Goal: Task Accomplishment & Management: Use online tool/utility

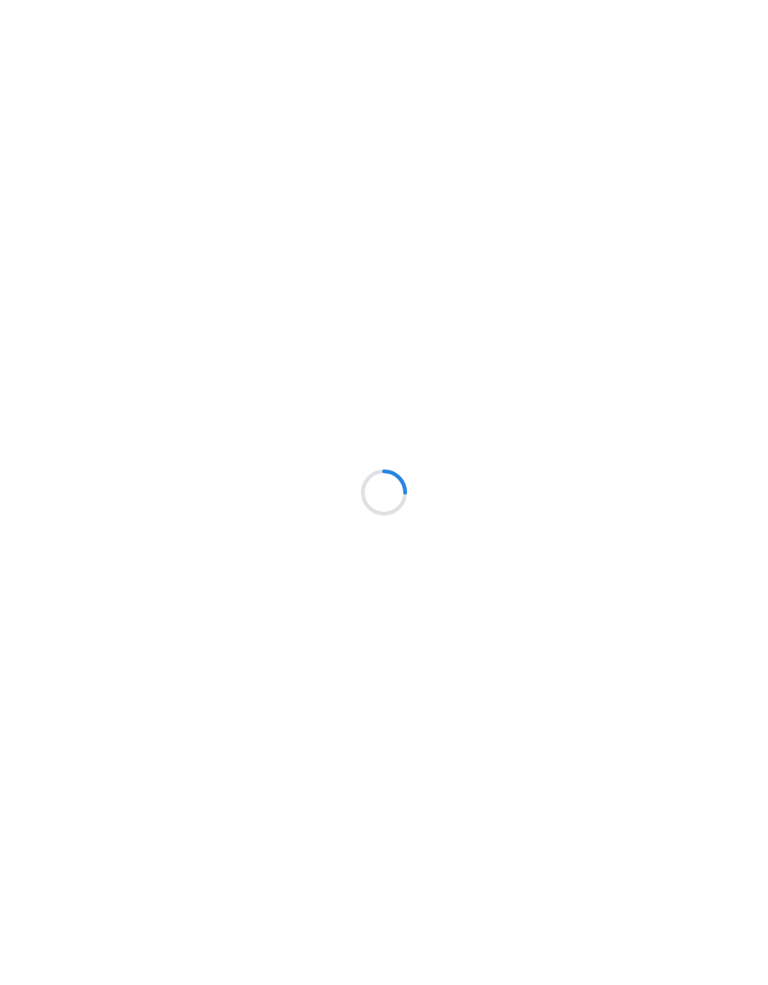
click at [505, 969] on div at bounding box center [384, 492] width 768 height 985
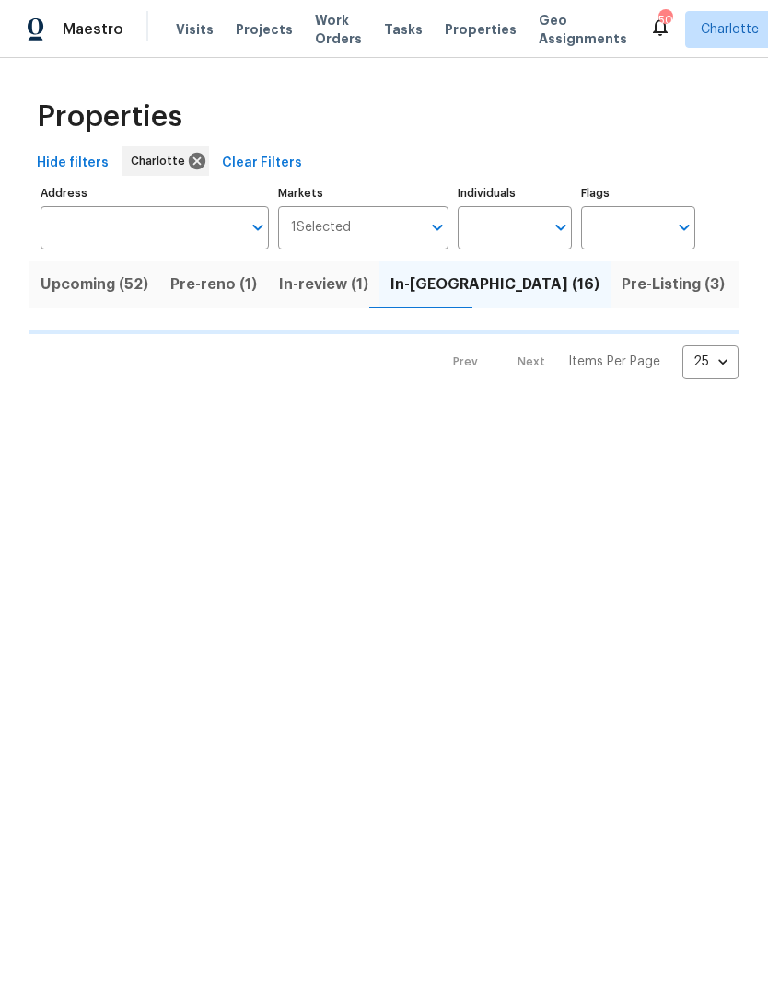
click at [518, 231] on input "Individuals" at bounding box center [501, 227] width 87 height 43
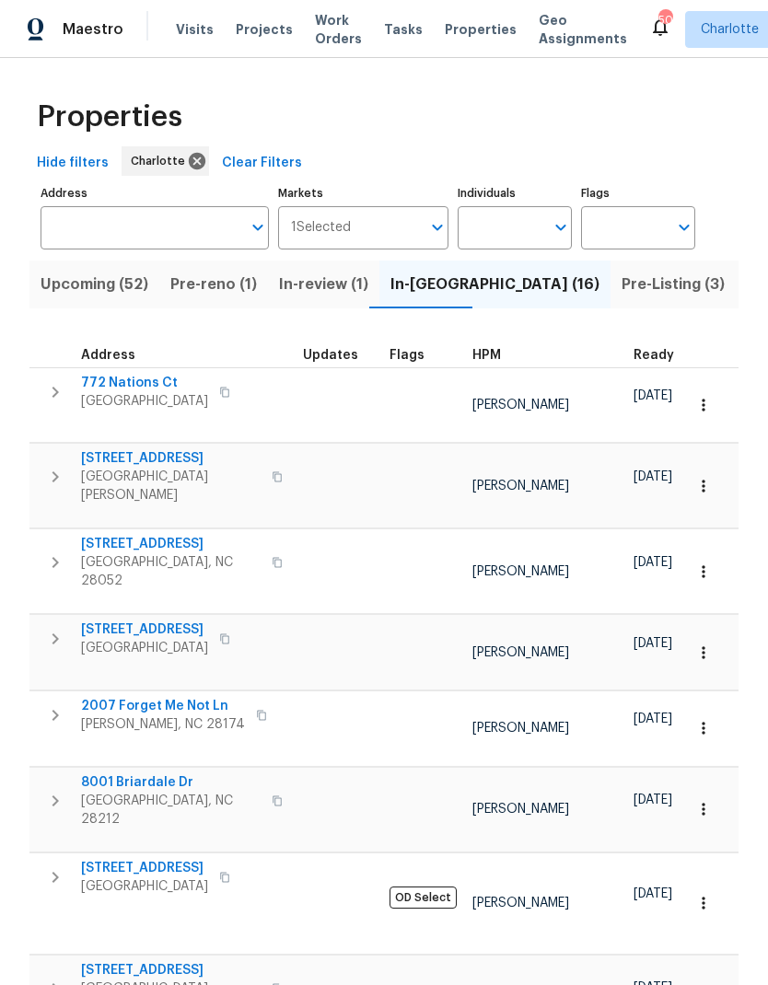
click at [531, 233] on input "Individuals" at bounding box center [501, 227] width 87 height 43
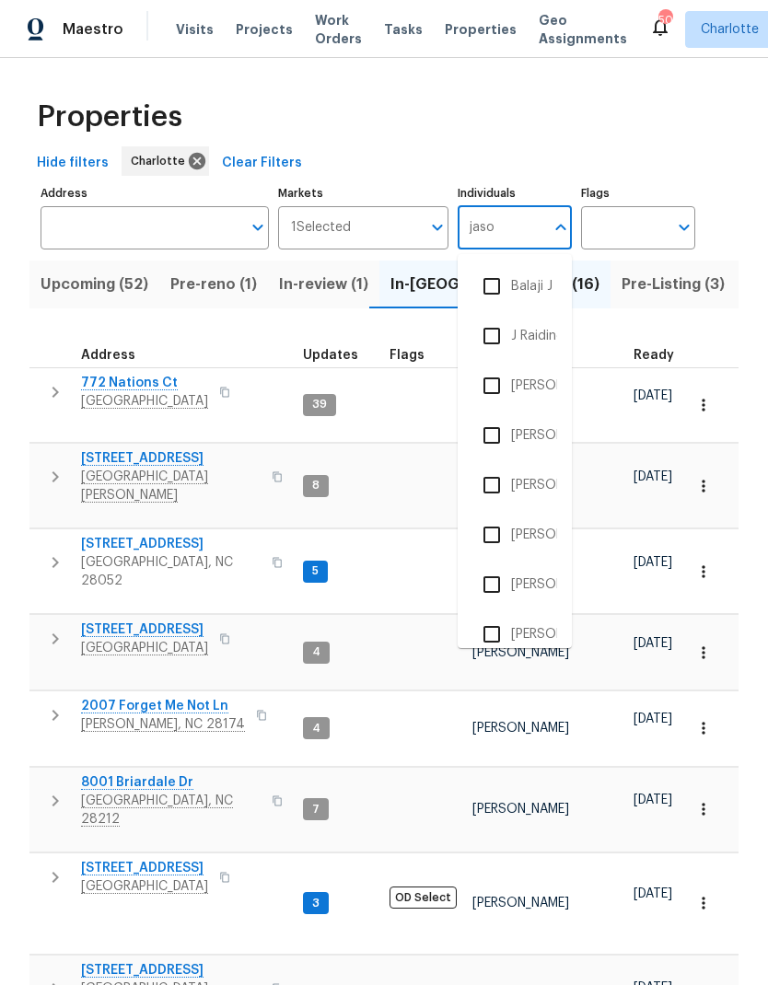
type input "jason"
click at [496, 332] on input "checkbox" at bounding box center [491, 336] width 39 height 39
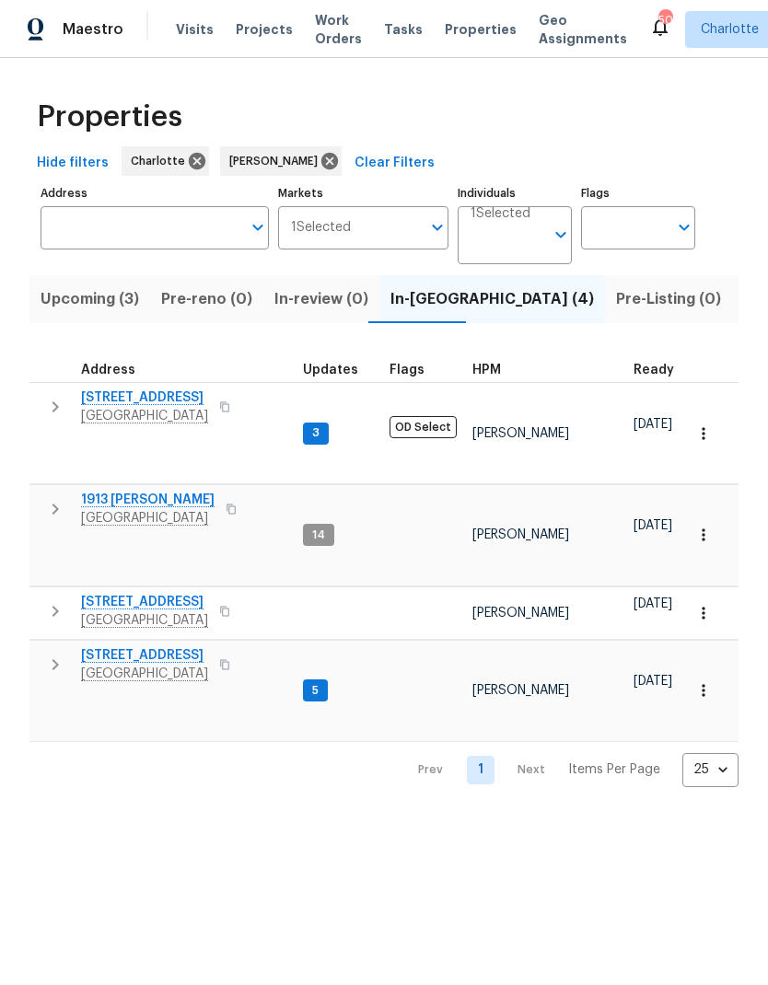
click at [63, 402] on icon "button" at bounding box center [55, 407] width 22 height 22
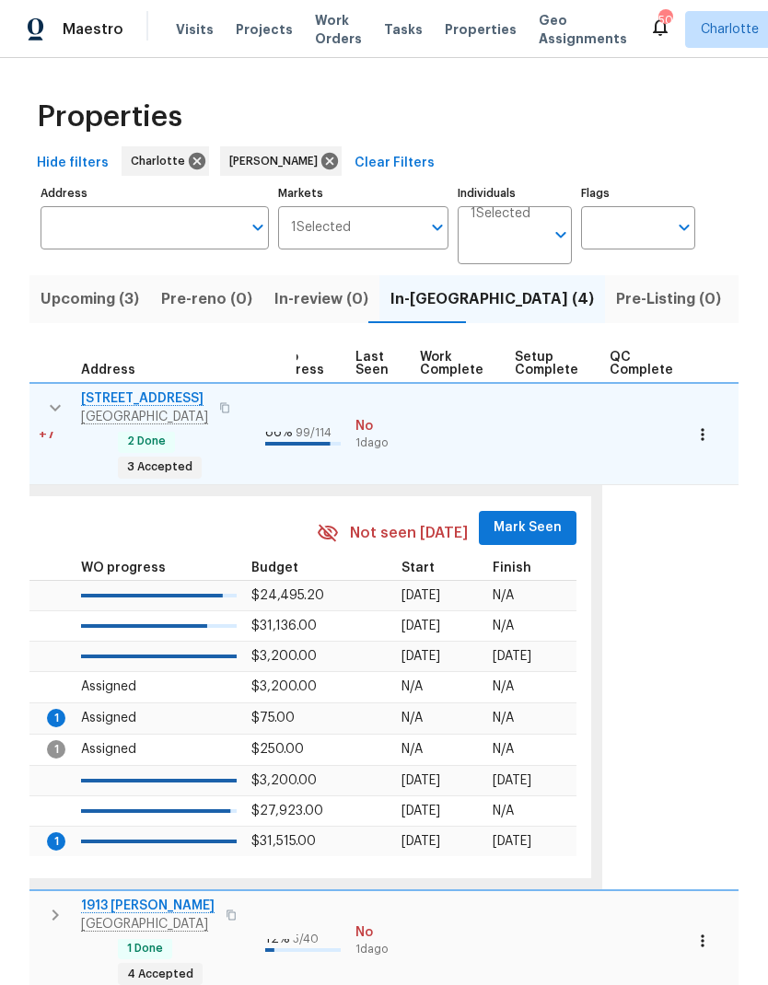
scroll to position [0, 876]
click at [523, 516] on span "Mark Seen" at bounding box center [528, 527] width 68 height 23
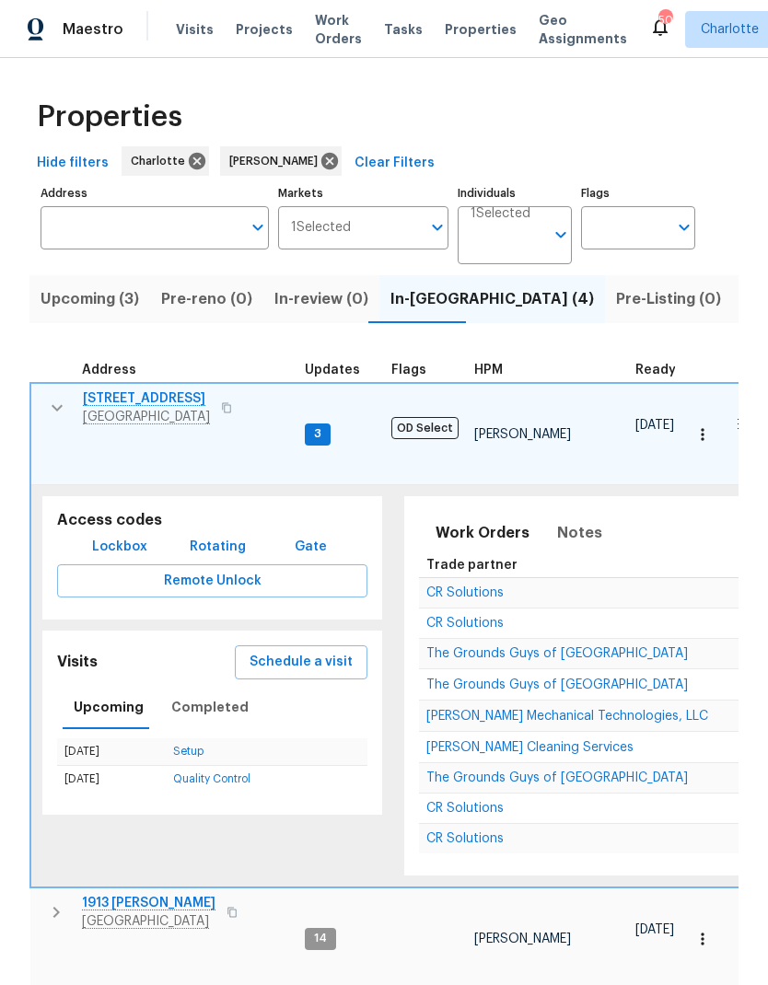
scroll to position [0, 0]
click at [61, 417] on icon "button" at bounding box center [57, 408] width 22 height 22
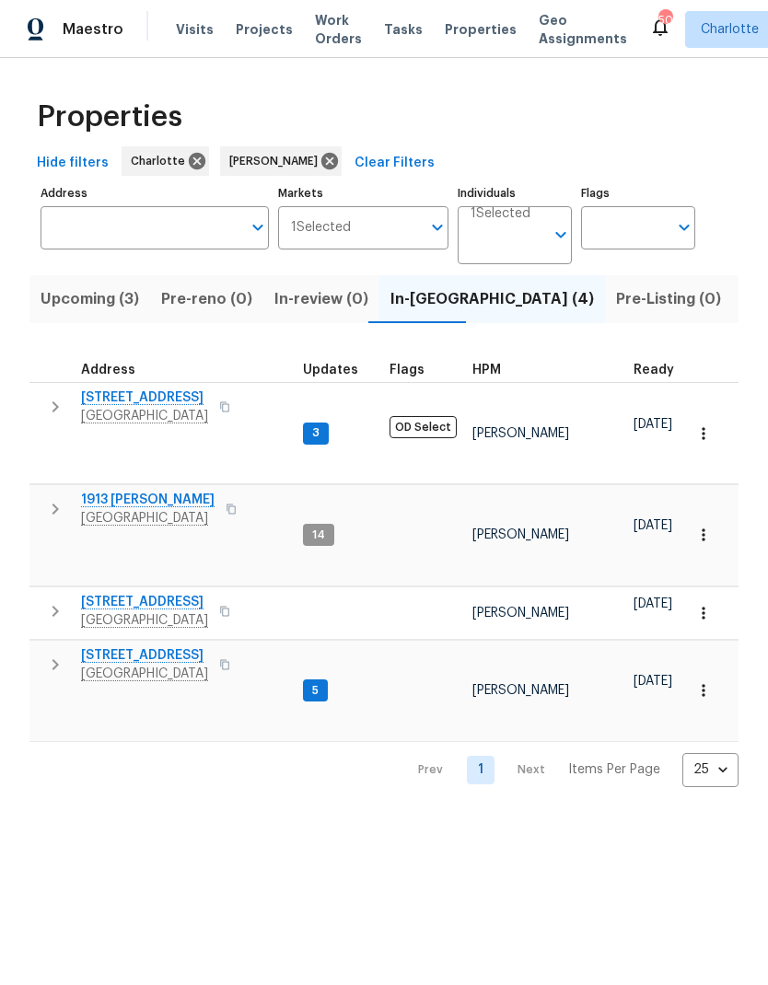
click at [53, 498] on icon "button" at bounding box center [55, 509] width 22 height 22
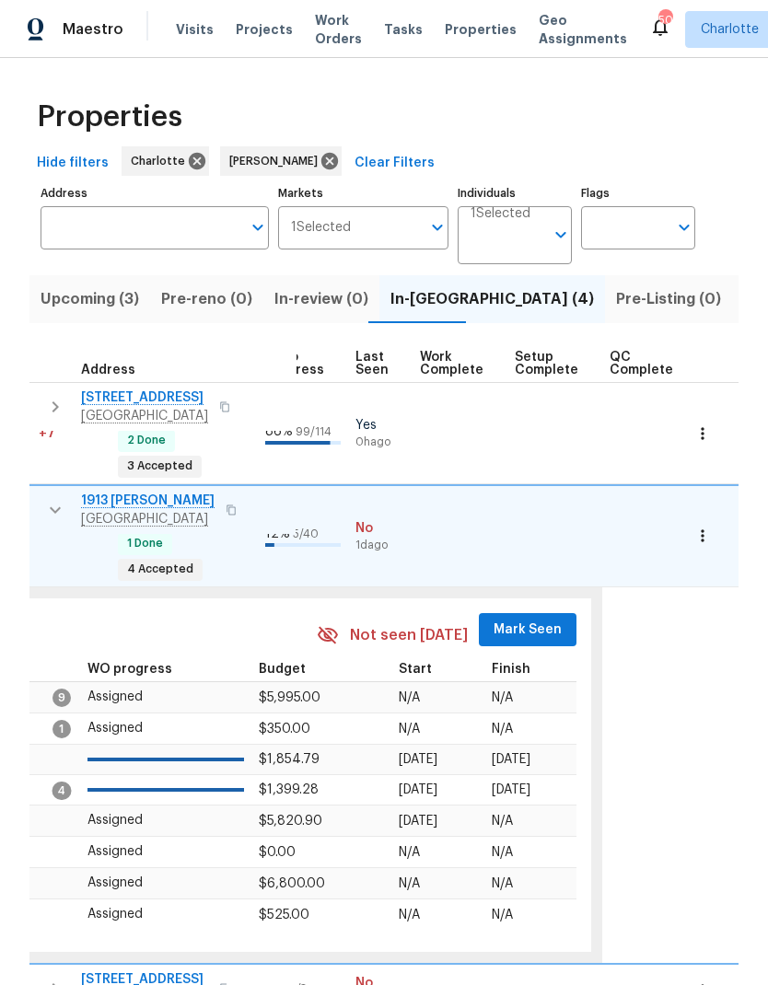
scroll to position [15, 876]
click at [524, 619] on span "Mark Seen" at bounding box center [528, 630] width 68 height 23
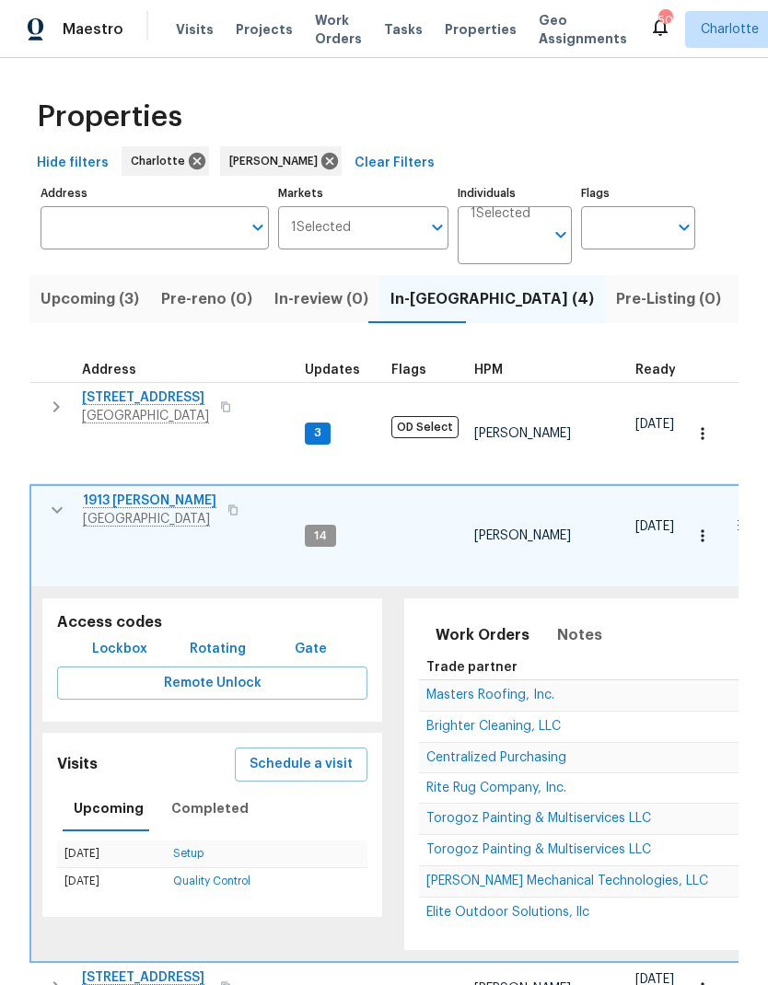
scroll to position [15, -1]
click at [61, 507] on icon "button" at bounding box center [57, 510] width 11 height 6
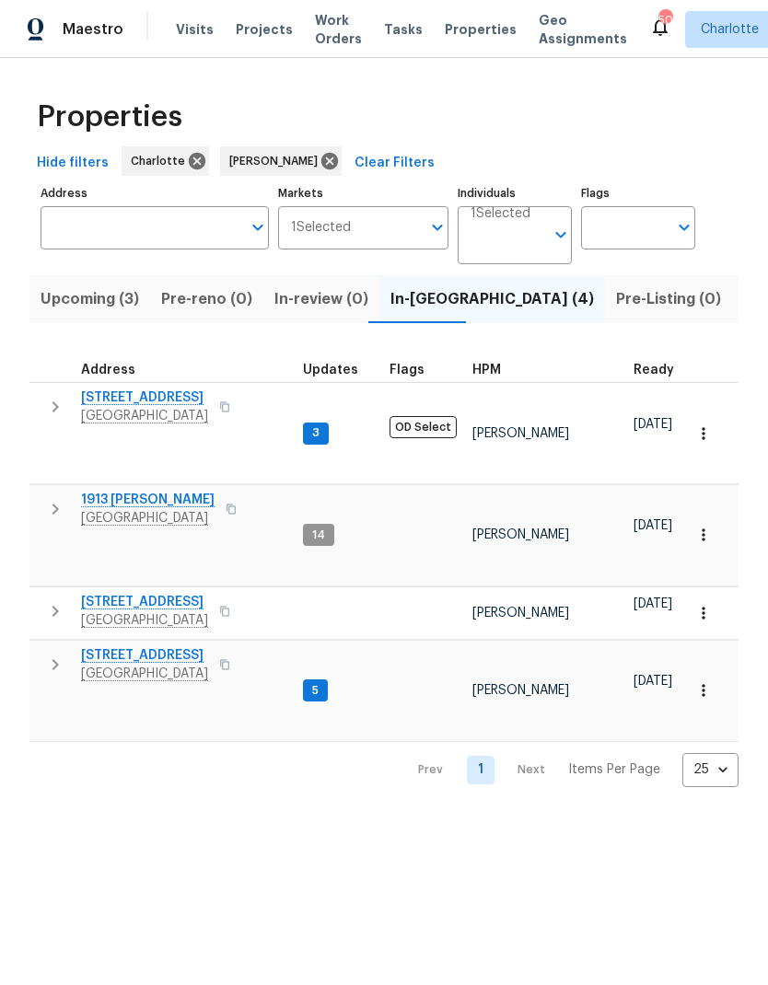
click at [54, 606] on icon "button" at bounding box center [55, 611] width 6 height 11
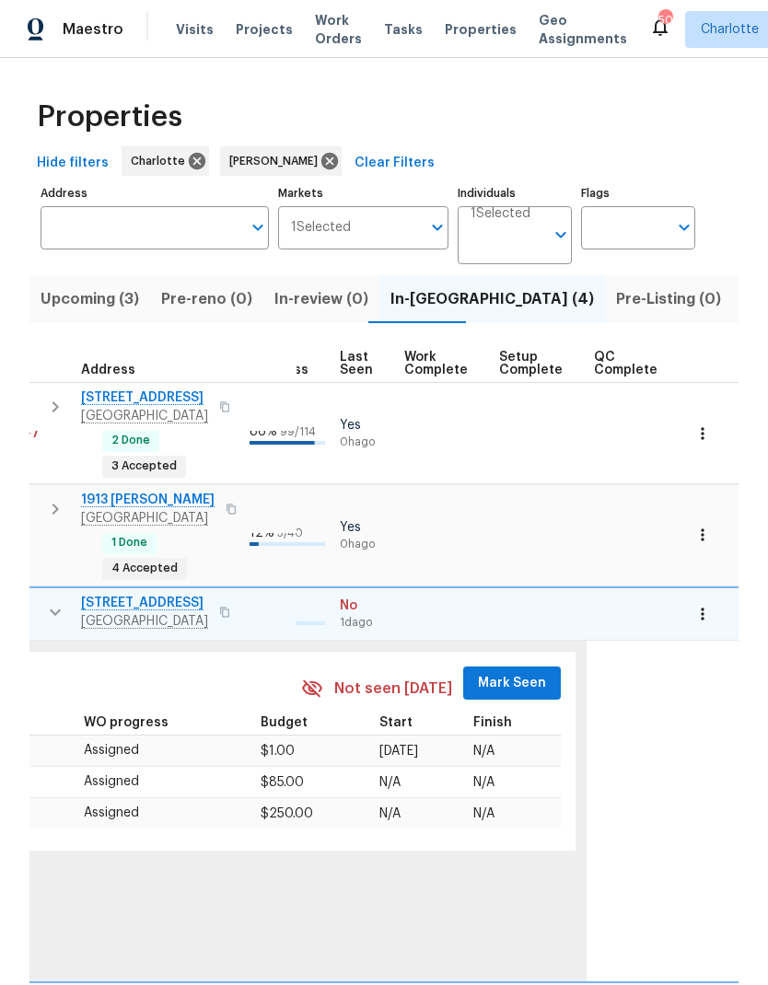
scroll to position [15, 876]
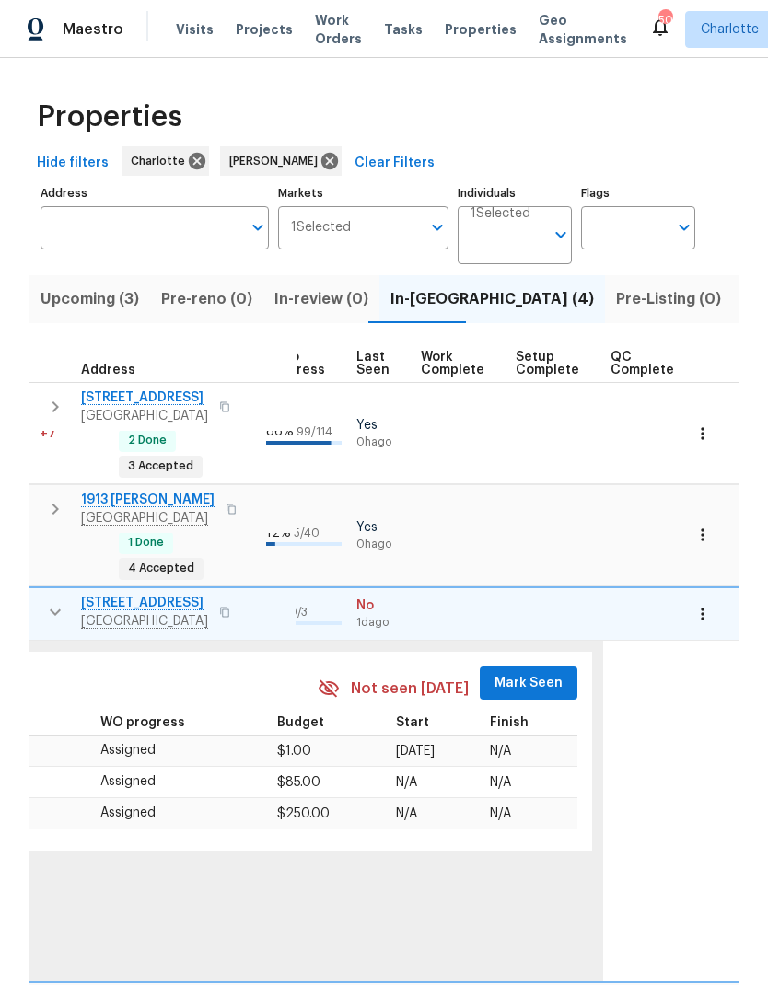
click at [520, 672] on span "Mark Seen" at bounding box center [528, 683] width 68 height 23
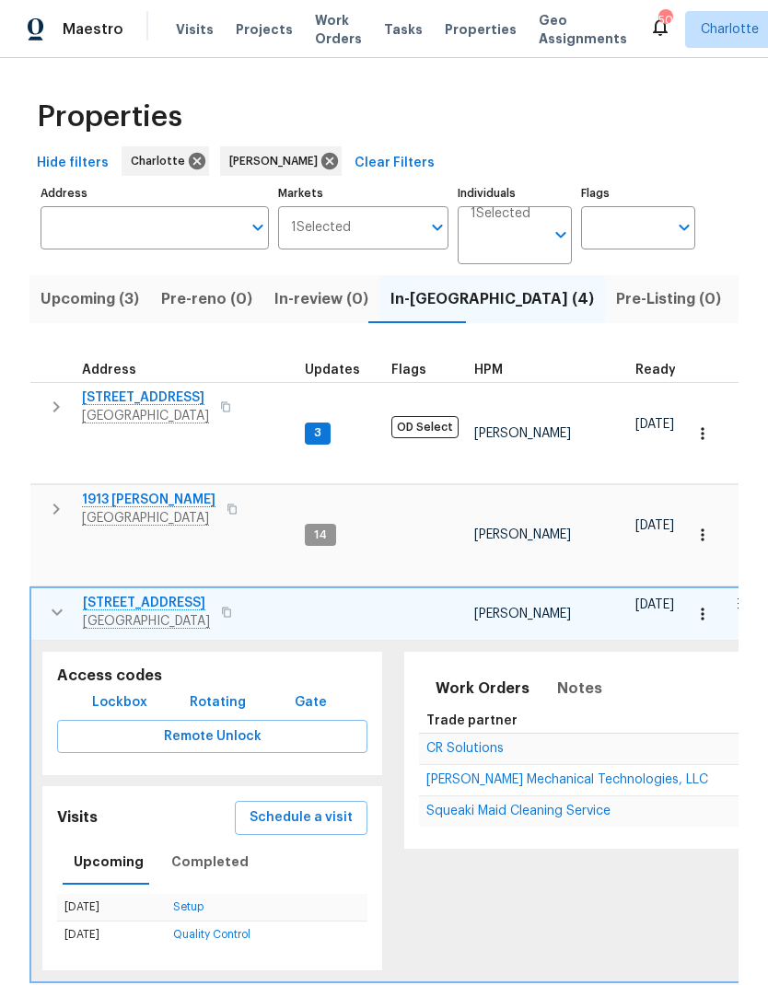
scroll to position [15, 0]
click at [59, 601] on icon "button" at bounding box center [57, 612] width 22 height 22
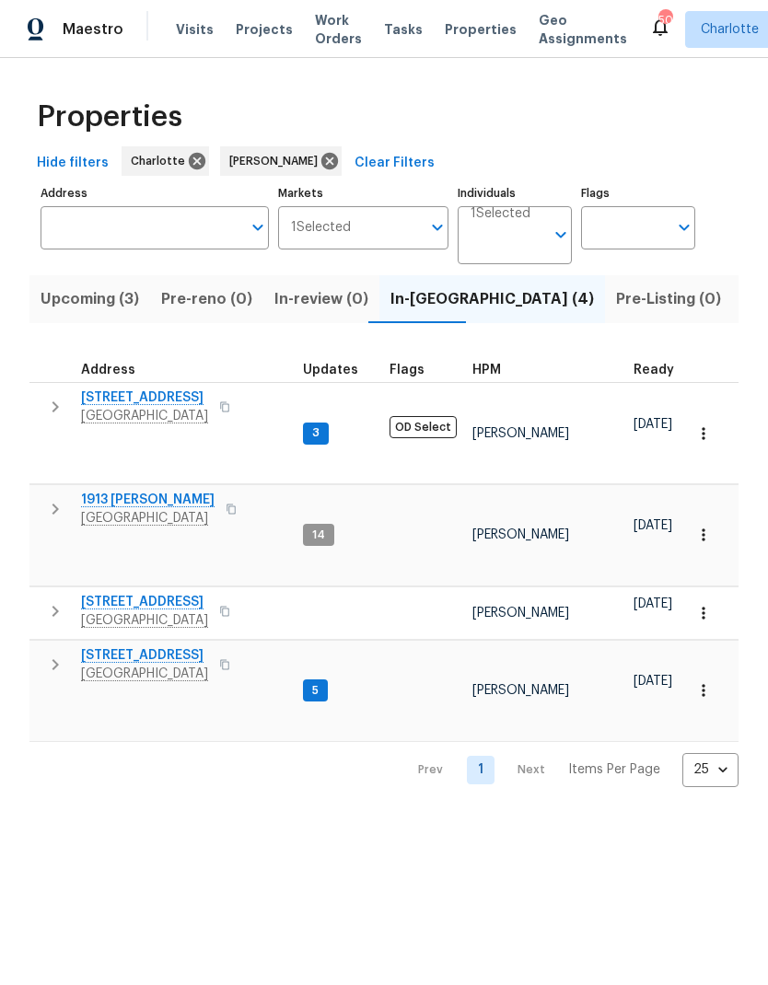
click at [54, 659] on icon "button" at bounding box center [55, 664] width 6 height 11
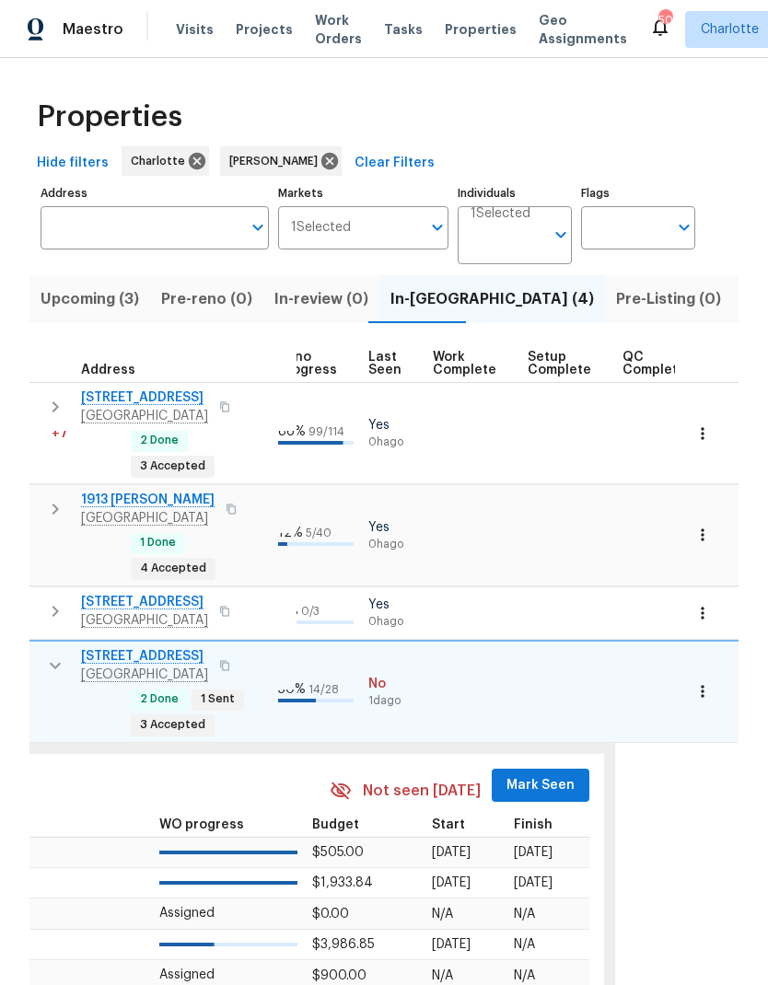
scroll to position [0, 861]
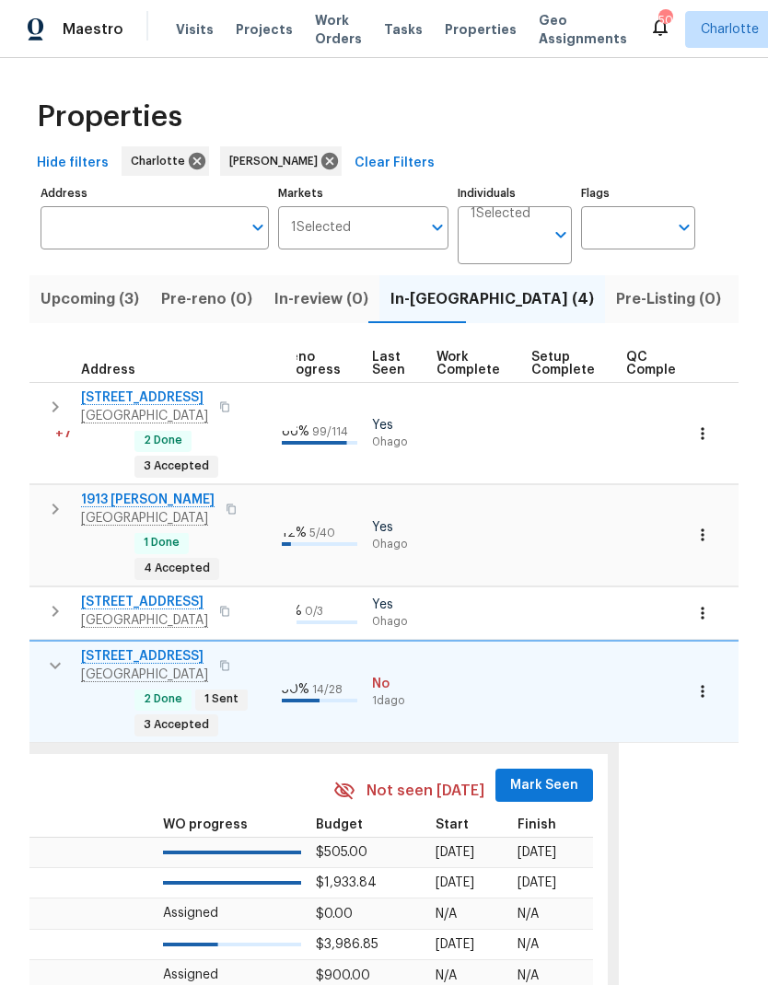
click at [547, 774] on span "Mark Seen" at bounding box center [544, 785] width 68 height 23
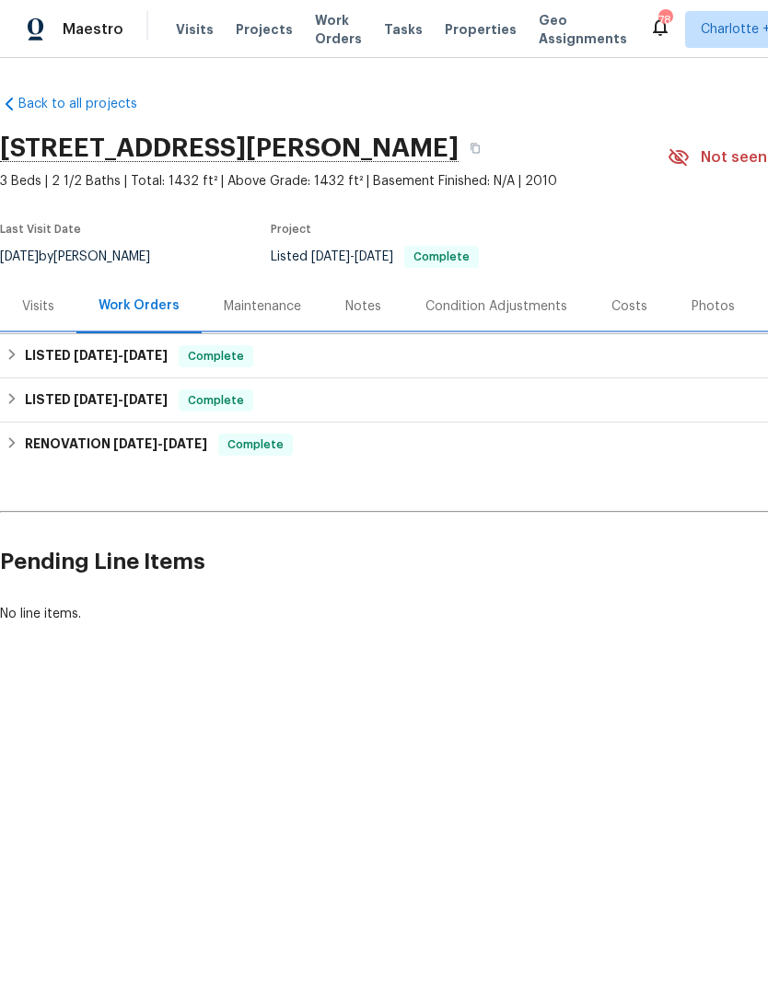
click at [75, 365] on h6 "LISTED [DATE] - [DATE]" at bounding box center [96, 356] width 143 height 22
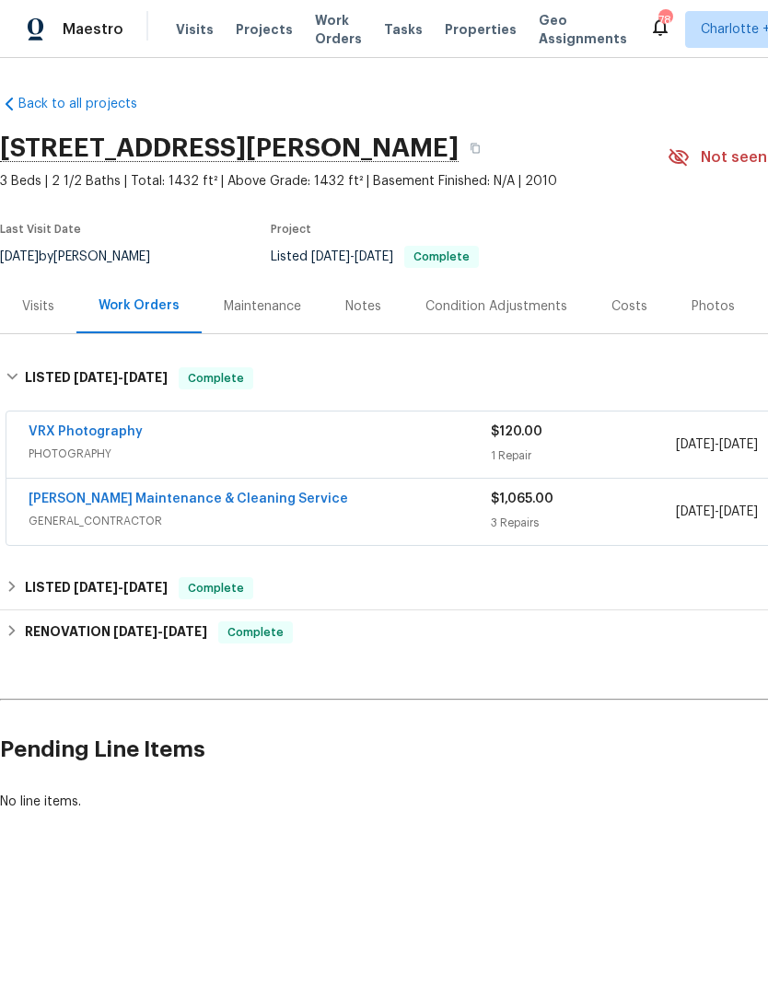
click at [229, 503] on link "Baker's Maintenance & Cleaning Service" at bounding box center [188, 499] width 319 height 13
